Goal: Navigation & Orientation: Find specific page/section

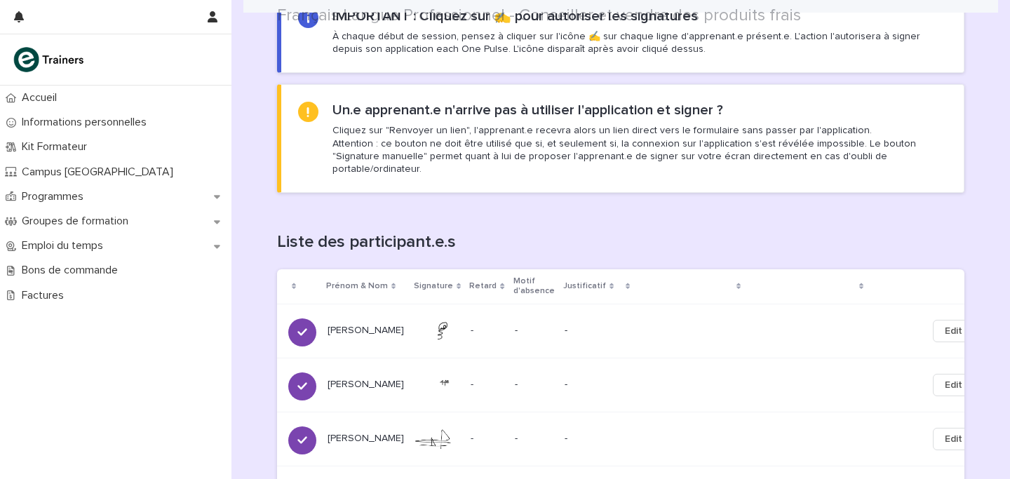
scroll to position [1163, 0]
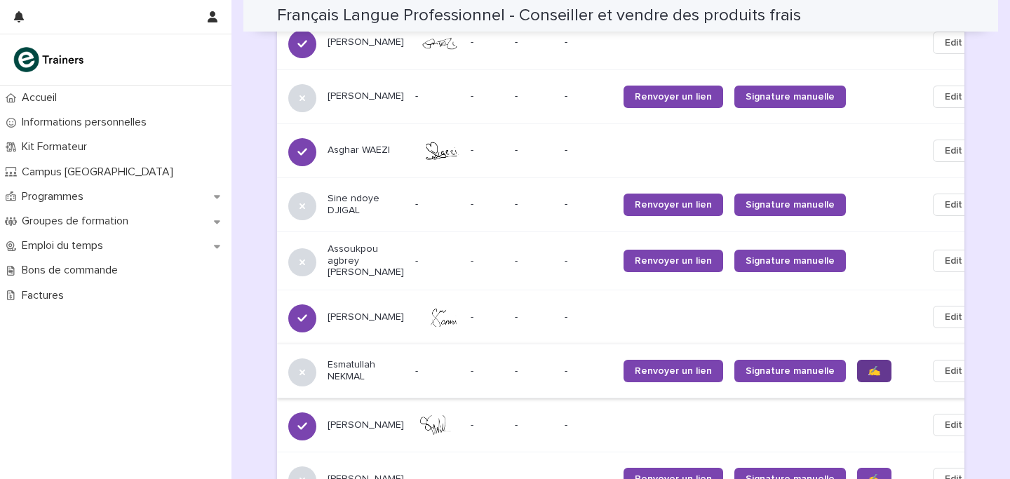
click at [857, 366] on link "✍️" at bounding box center [874, 371] width 34 height 22
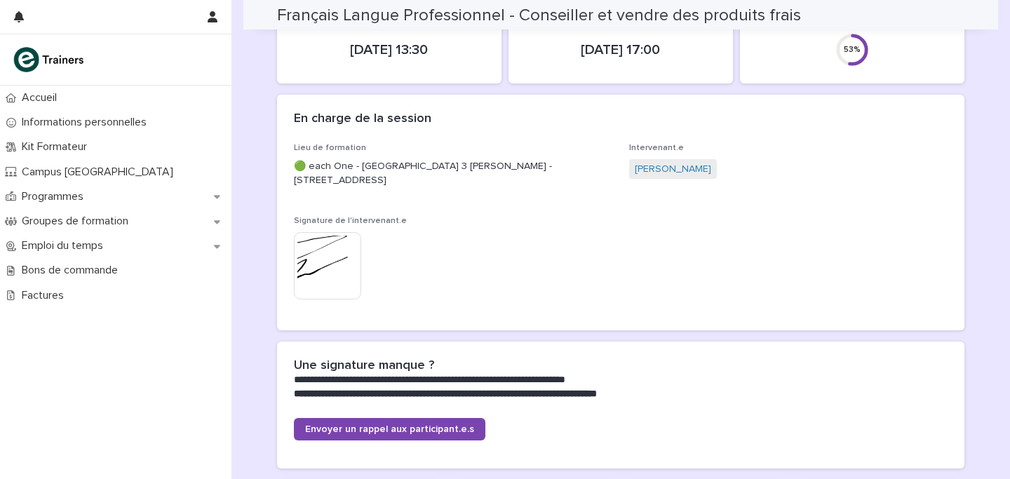
scroll to position [0, 0]
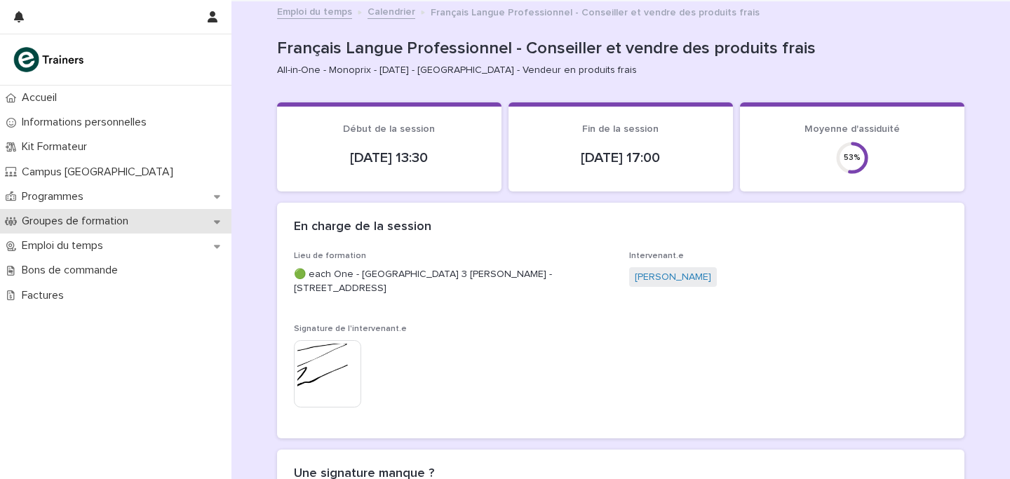
click at [59, 226] on p "Groupes de formation" at bounding box center [77, 221] width 123 height 13
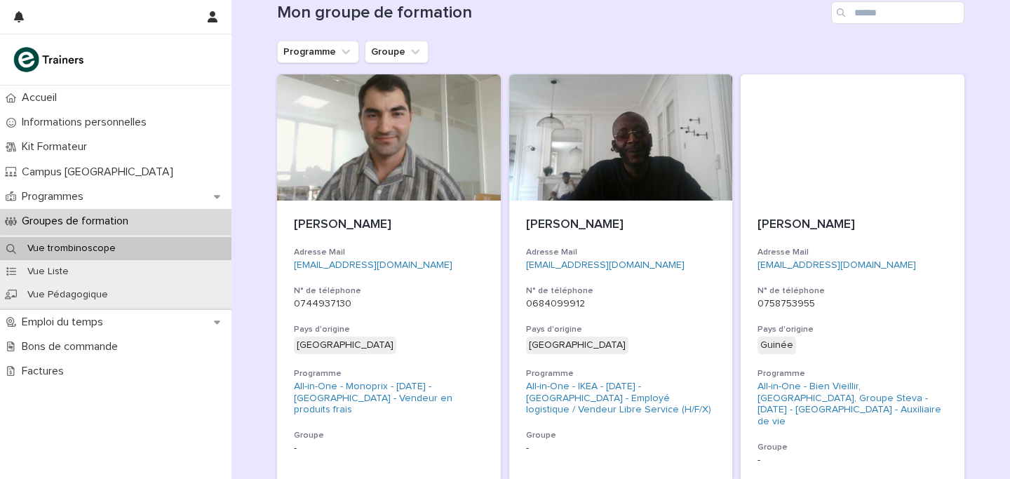
scroll to position [168, 0]
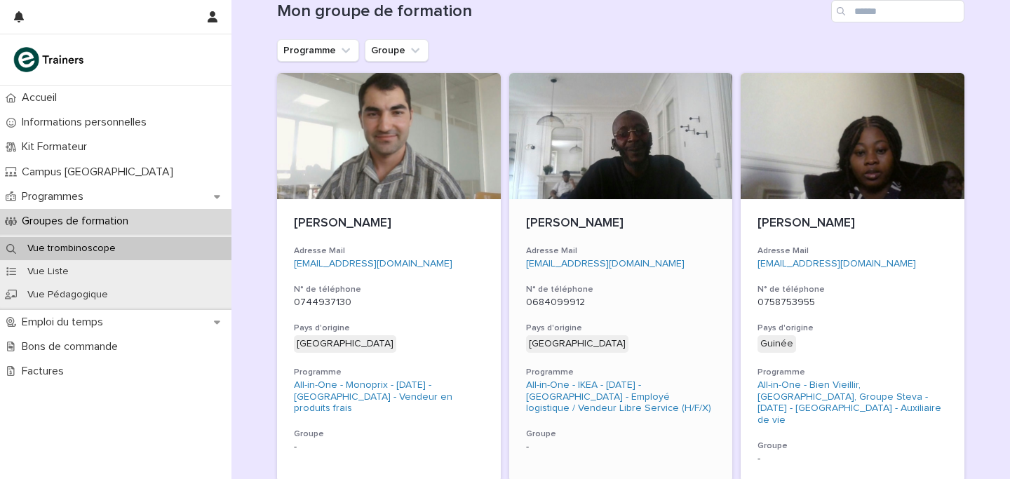
click at [660, 256] on div "[EMAIL_ADDRESS][DOMAIN_NAME]" at bounding box center [621, 262] width 190 height 15
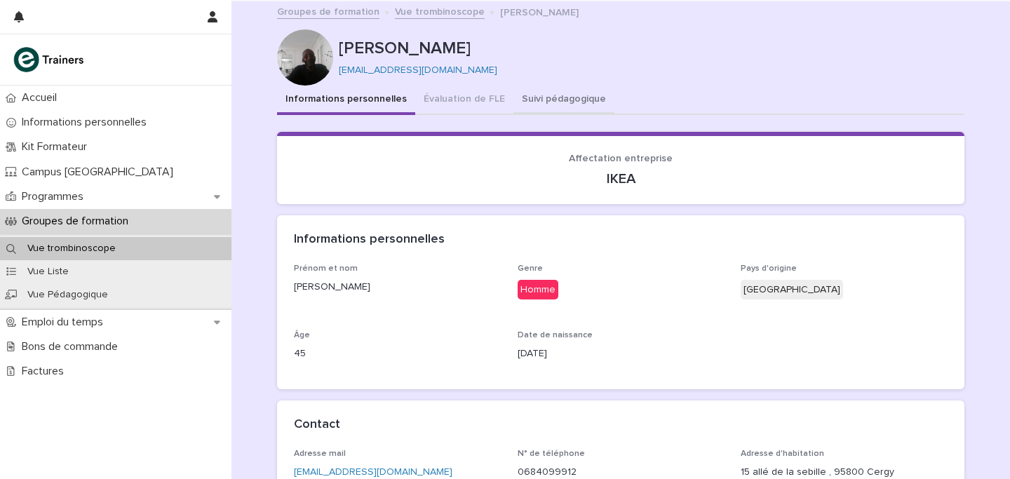
click at [527, 99] on button "Suivi pédagogique" at bounding box center [563, 100] width 101 height 29
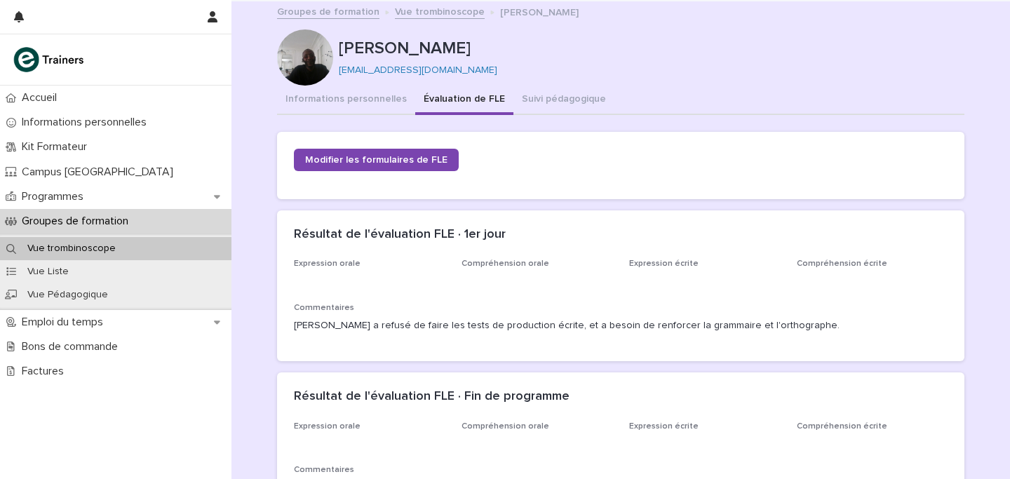
click at [452, 91] on button "Évaluation de FLE" at bounding box center [464, 100] width 98 height 29
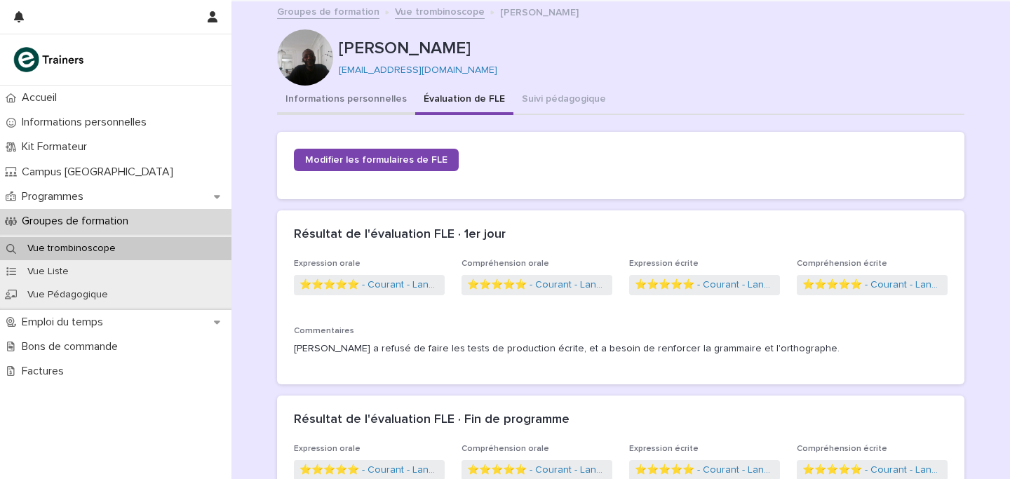
click at [388, 97] on button "Informations personnelles" at bounding box center [346, 100] width 138 height 29
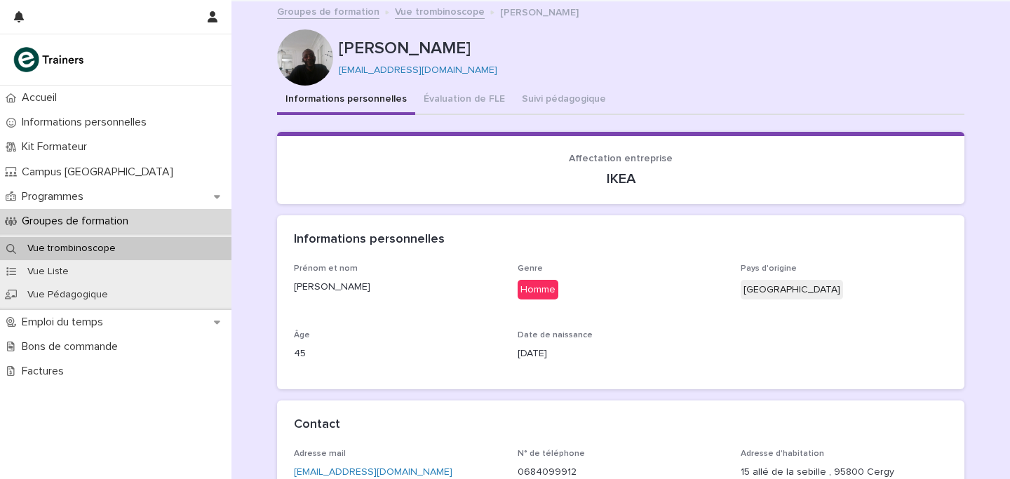
scroll to position [323, 0]
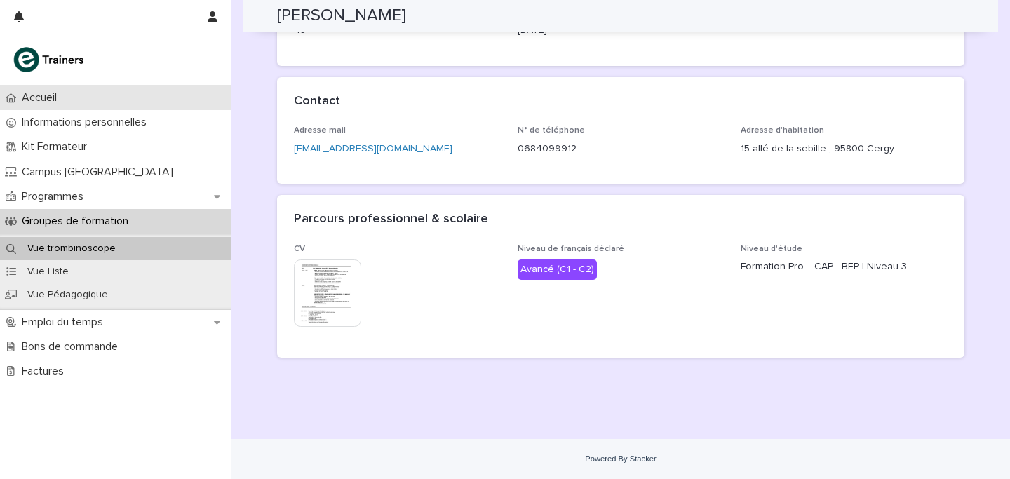
click at [97, 103] on div "Accueil" at bounding box center [115, 98] width 231 height 25
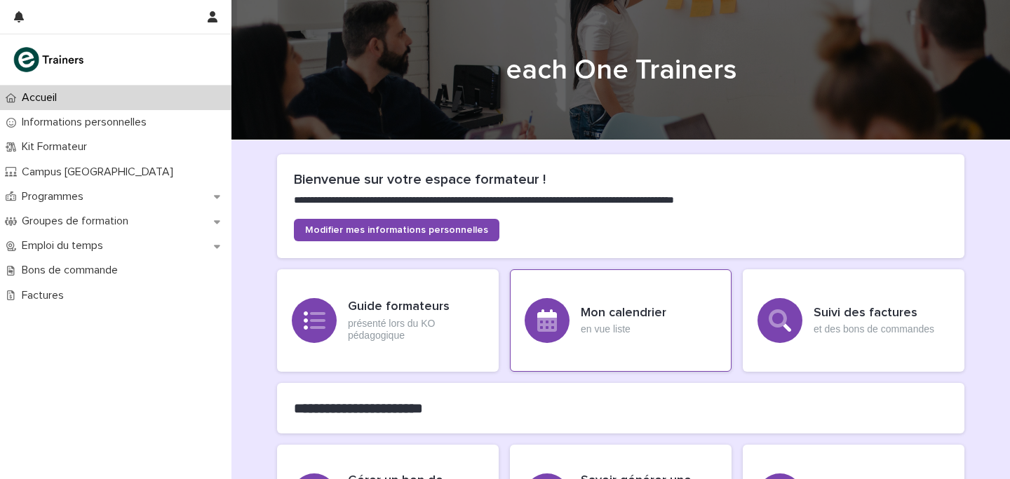
scroll to position [398, 0]
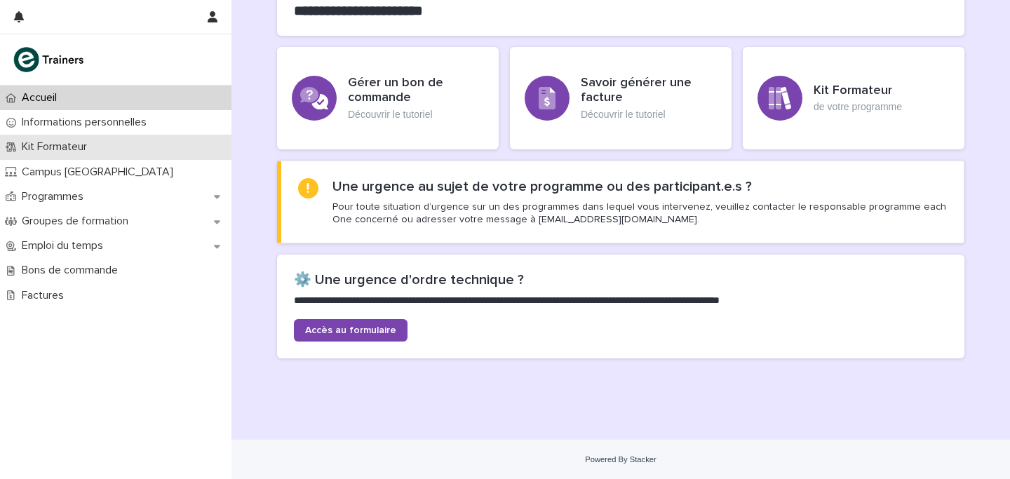
click at [81, 152] on p "Kit Formateur" at bounding box center [57, 146] width 82 height 13
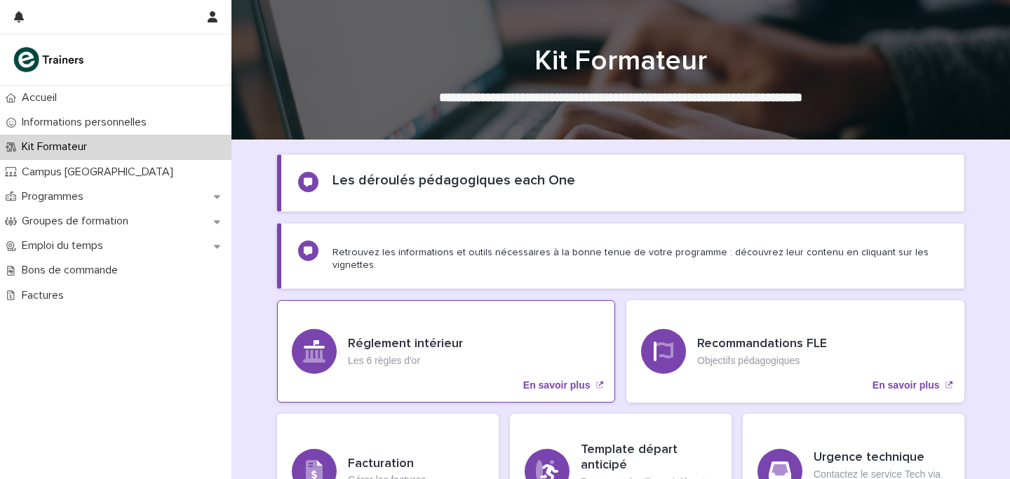
scroll to position [156, 0]
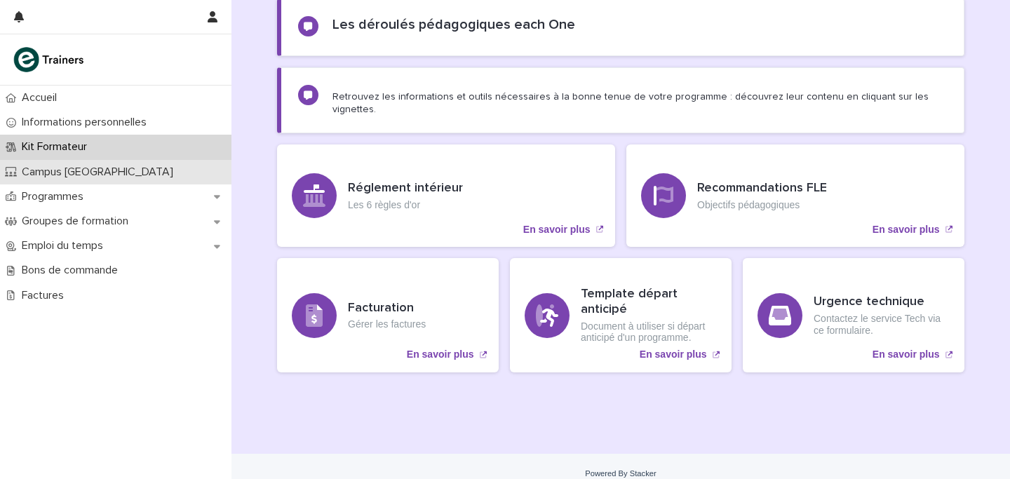
click at [75, 177] on p "Campus [GEOGRAPHIC_DATA]" at bounding box center [100, 171] width 168 height 13
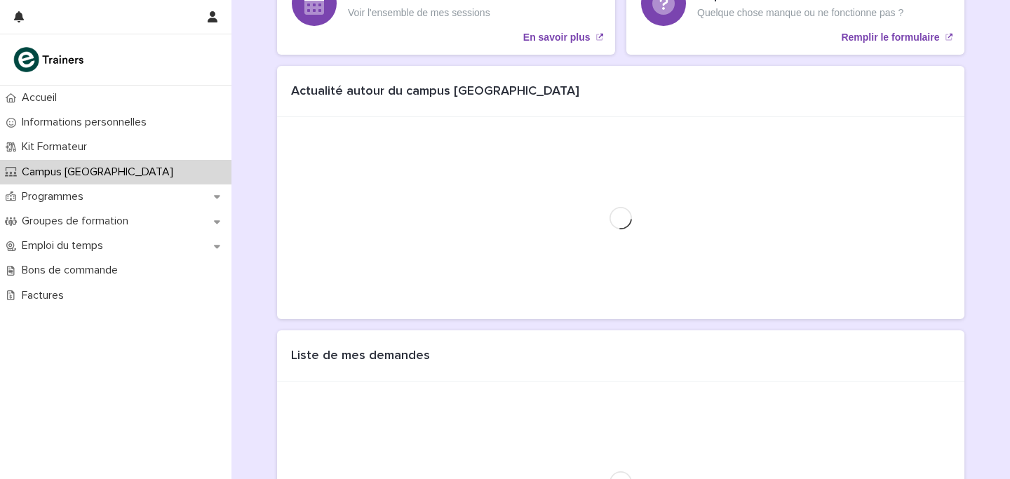
scroll to position [229, 0]
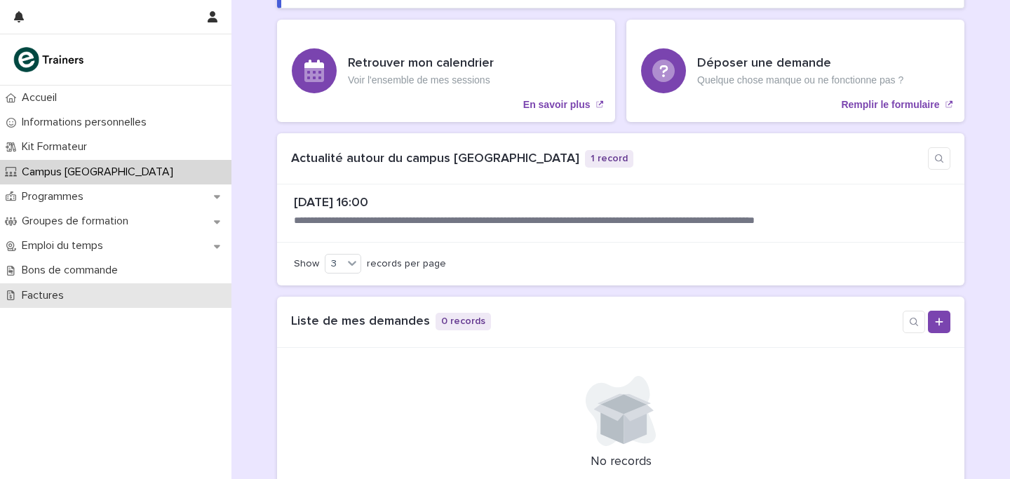
click at [71, 296] on p "Factures" at bounding box center [45, 295] width 59 height 13
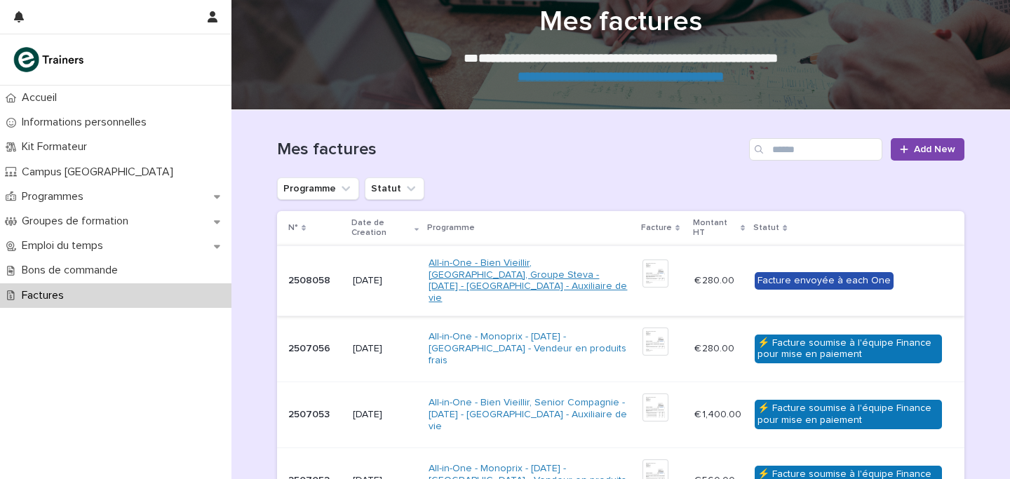
scroll to position [48, 0]
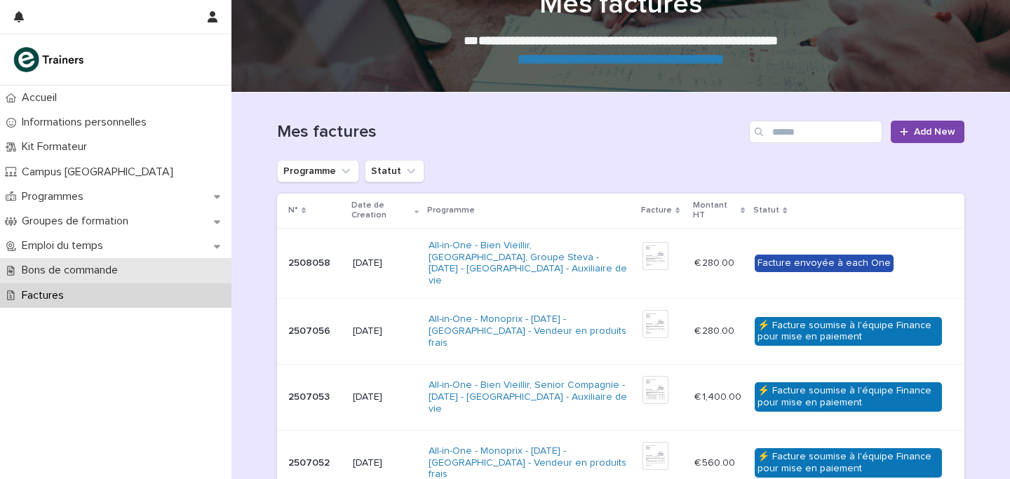
click at [46, 269] on p "Bons de commande" at bounding box center [72, 270] width 113 height 13
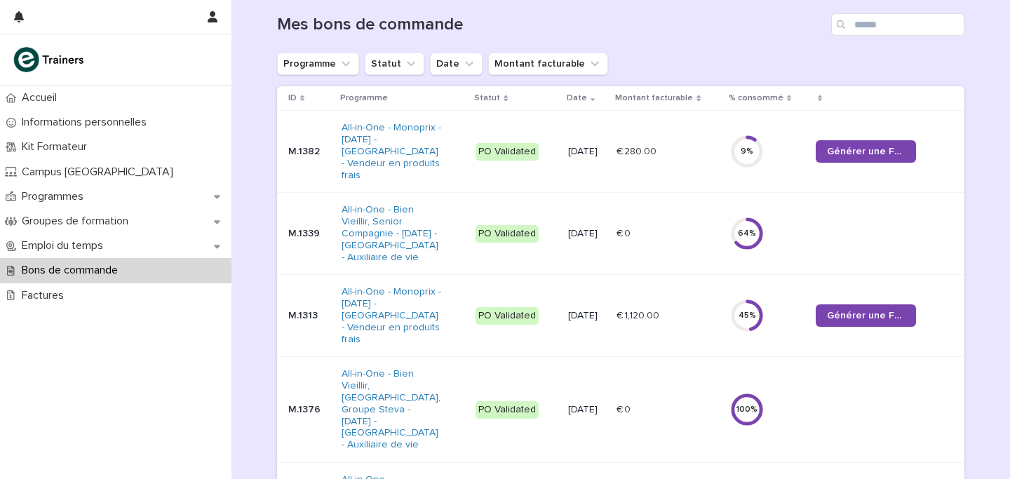
scroll to position [156, 0]
